Goal: Task Accomplishment & Management: Manage account settings

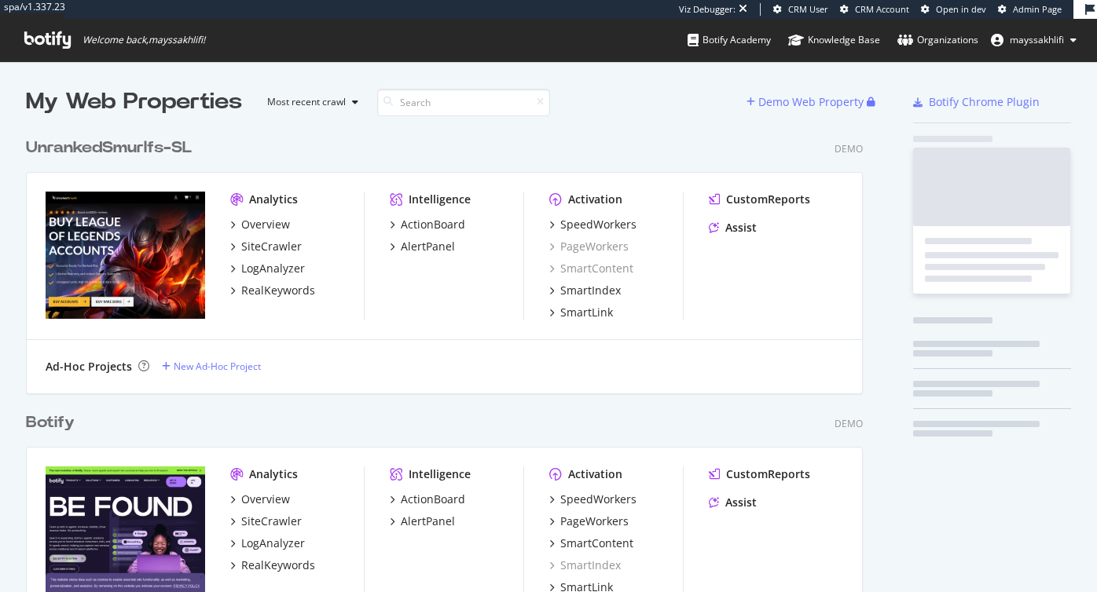
scroll to position [592, 1097]
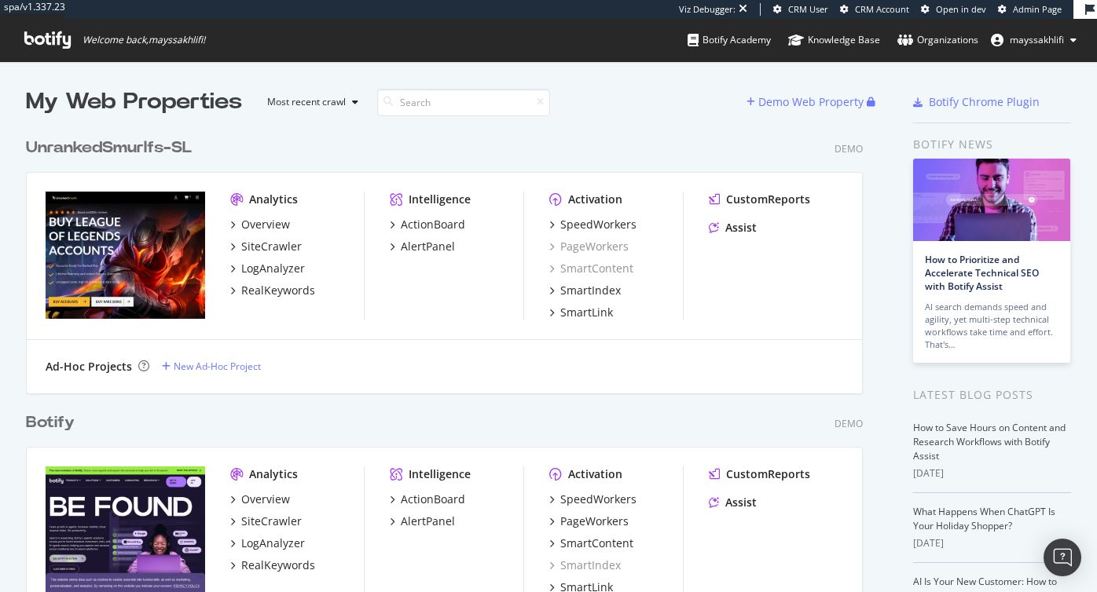
click at [158, 151] on div "UnrankedSmurlfs-SL" at bounding box center [109, 148] width 166 height 23
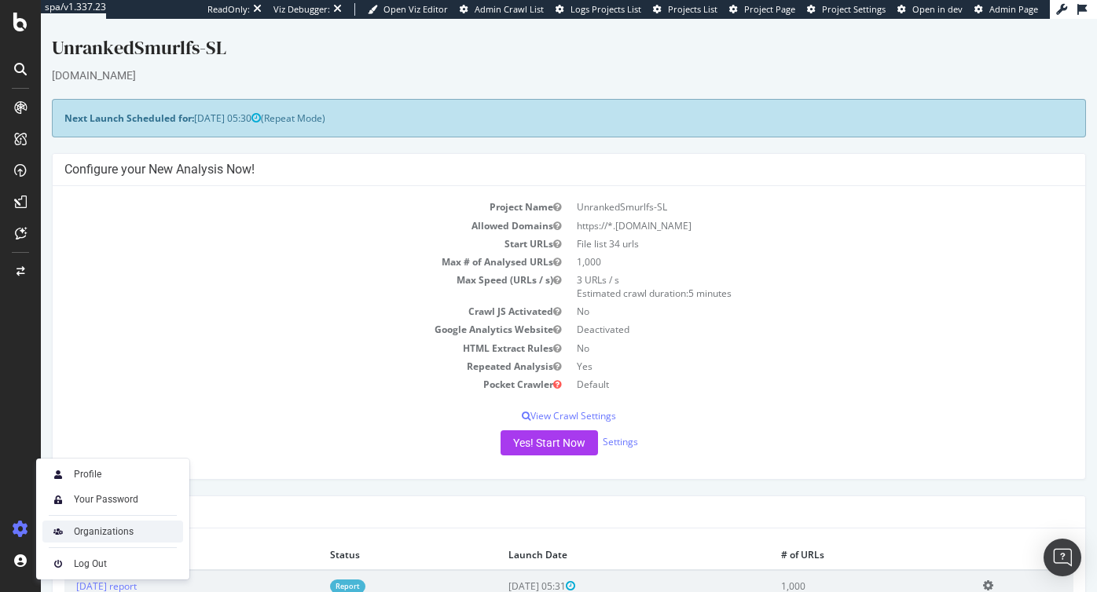
click at [83, 524] on div "Organizations" at bounding box center [112, 532] width 141 height 22
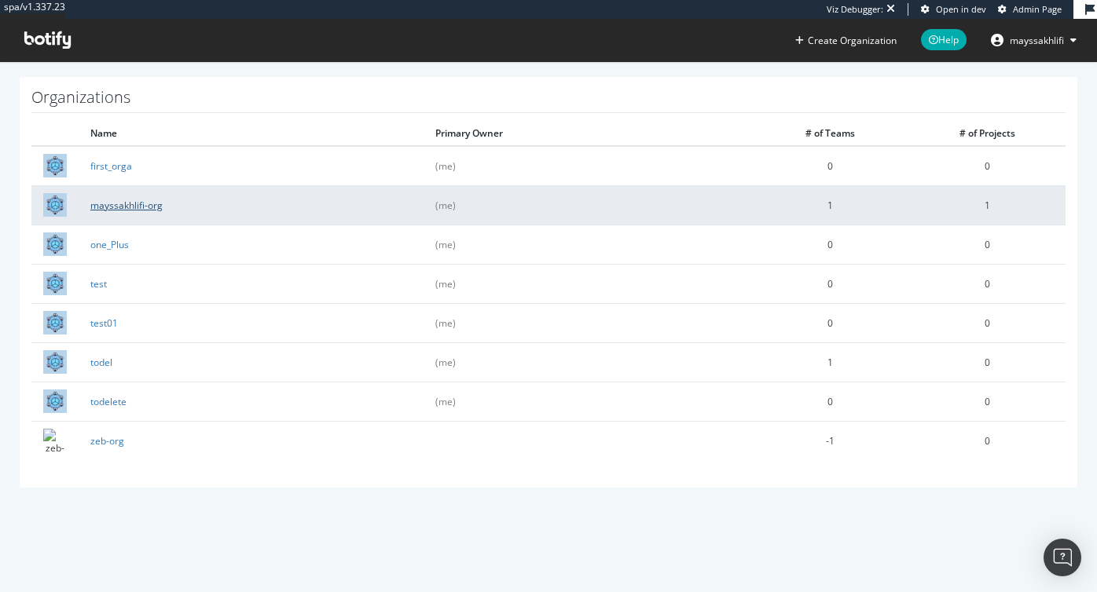
click at [138, 207] on link "mayssakhlifi-org" at bounding box center [126, 205] width 72 height 13
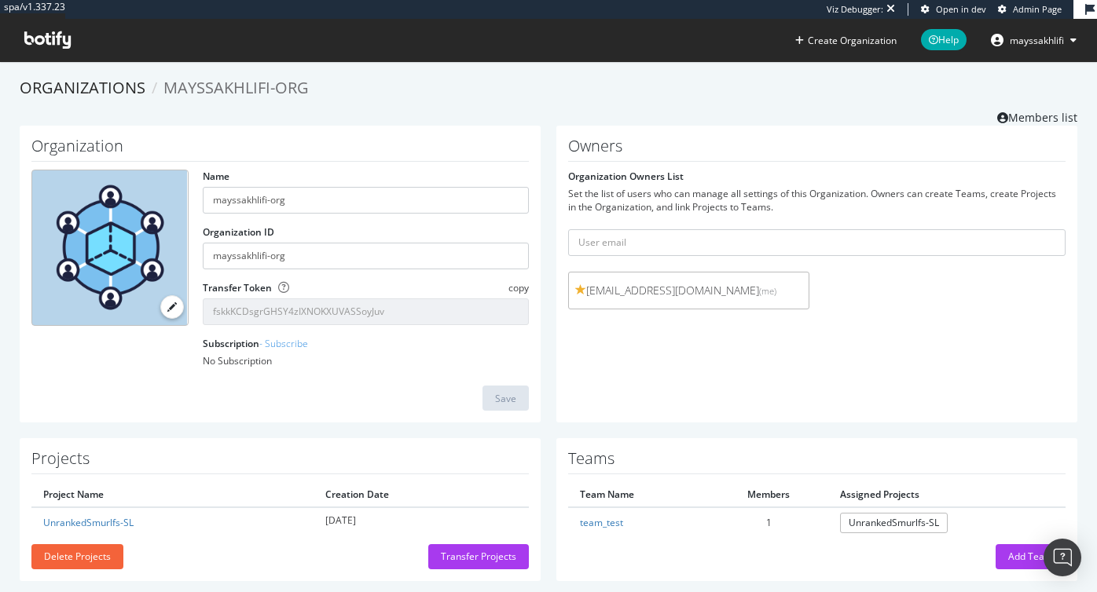
scroll to position [20, 0]
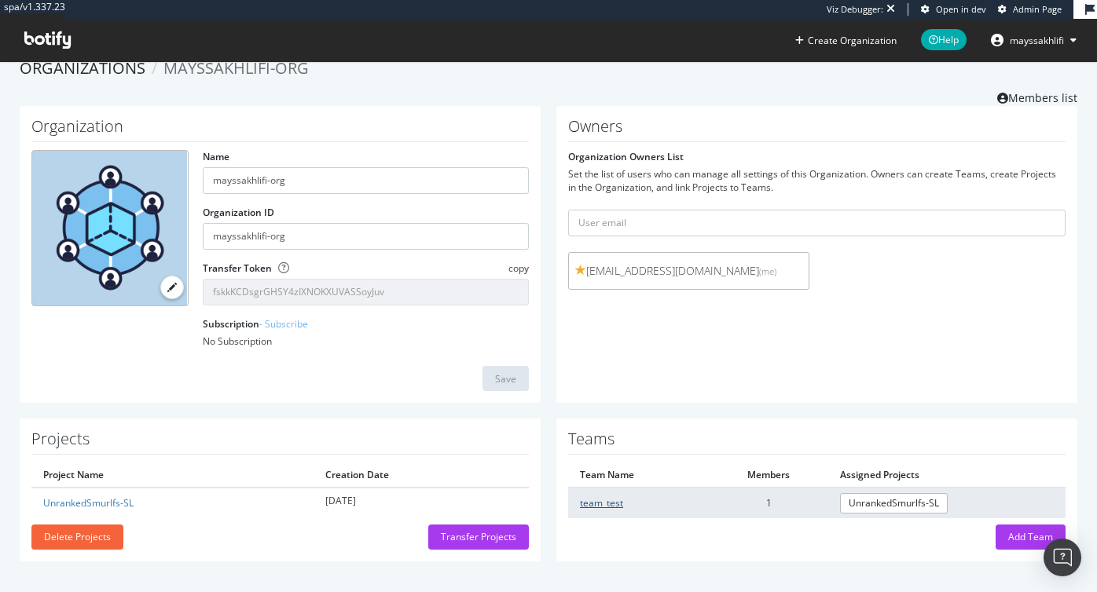
click at [604, 504] on link "team_test" at bounding box center [601, 502] width 43 height 13
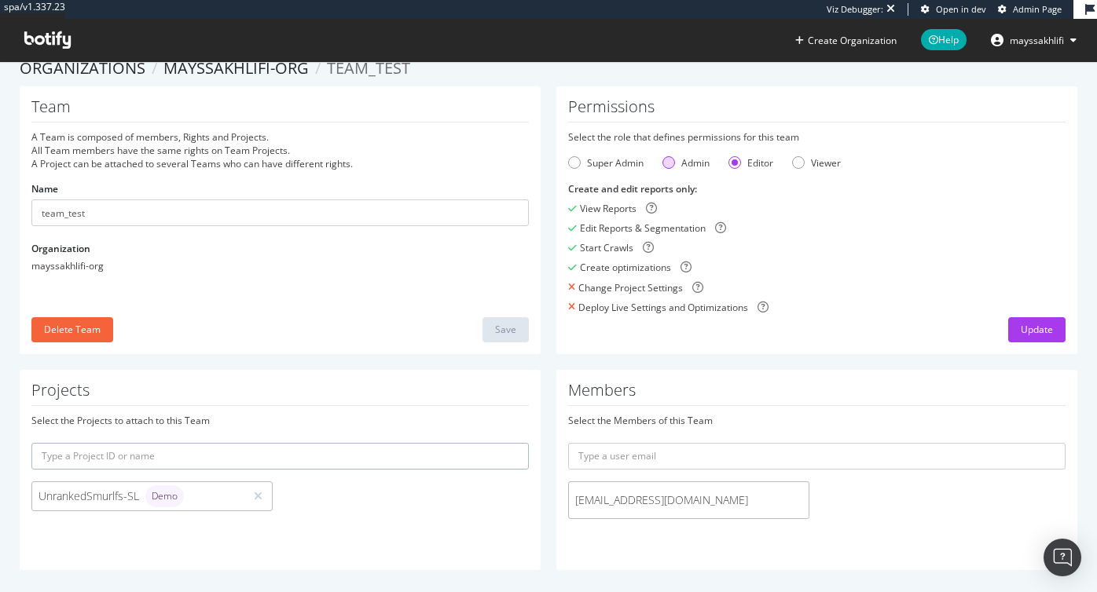
click at [669, 164] on div "Admin" at bounding box center [668, 162] width 13 height 13
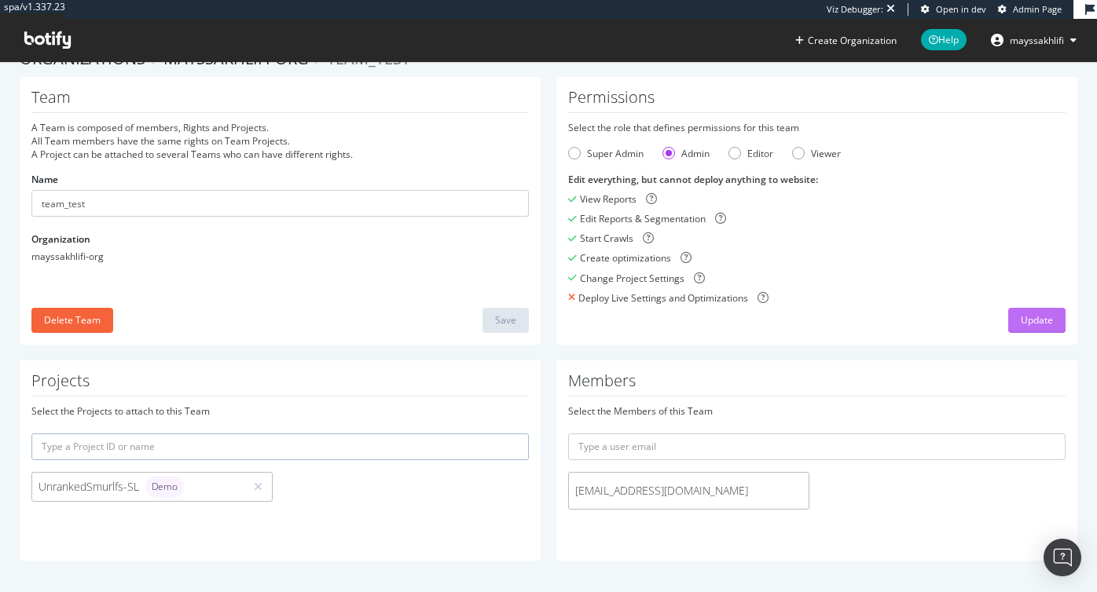
click at [1022, 311] on div "Update" at bounding box center [1036, 321] width 32 height 24
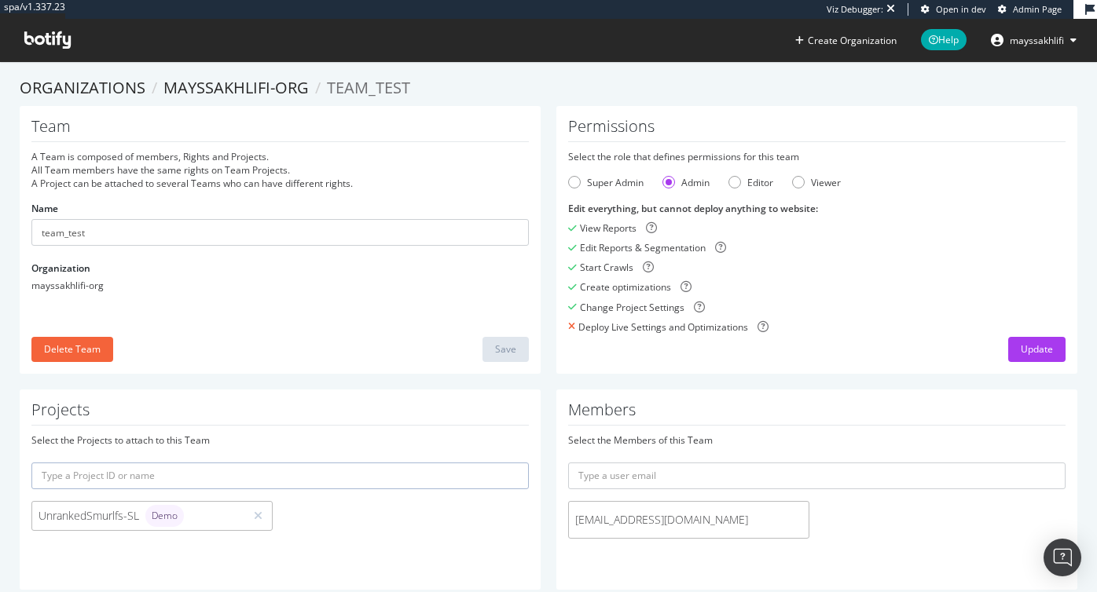
click at [1050, 35] on span "mayssakhlifi" at bounding box center [1036, 40] width 54 height 13
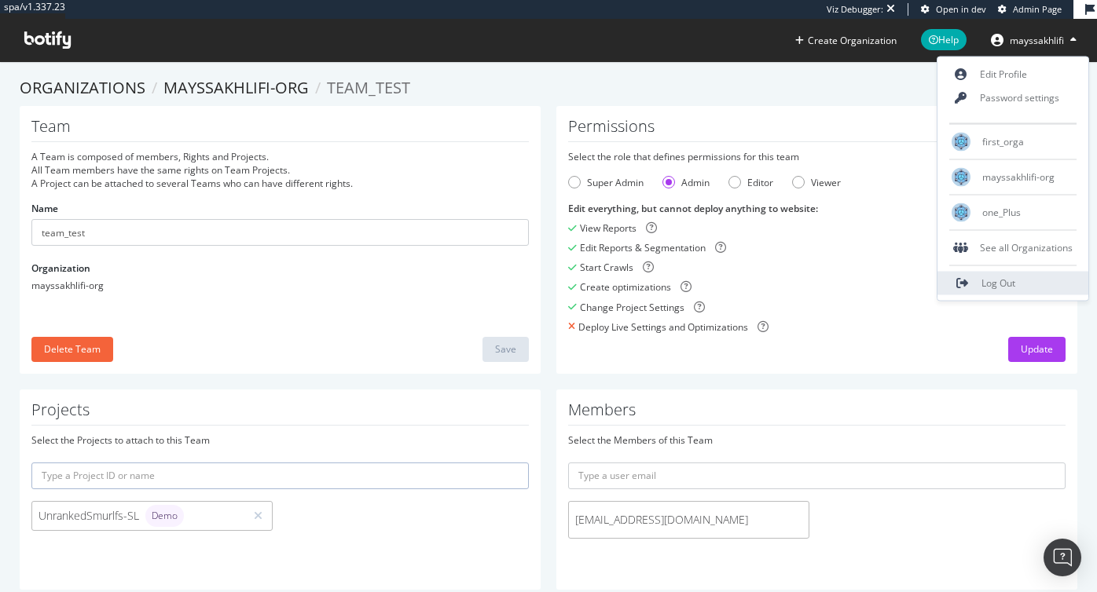
click at [987, 282] on span "Log Out" at bounding box center [998, 283] width 34 height 13
